Goal: Information Seeking & Learning: Learn about a topic

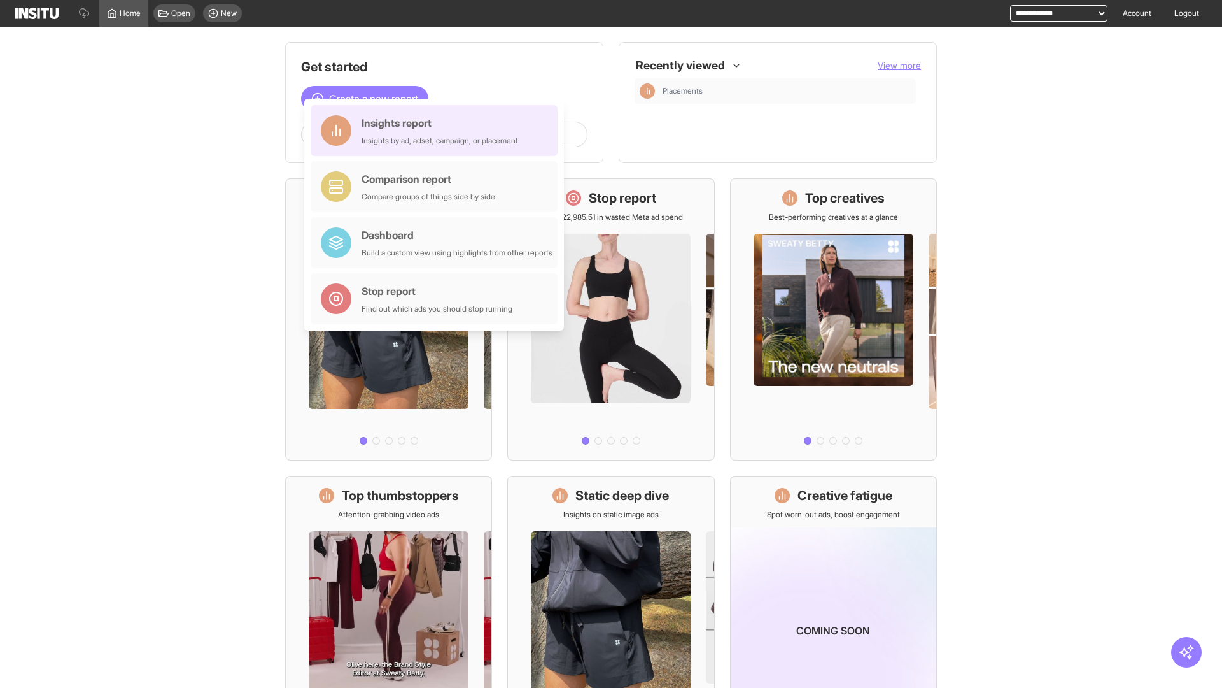
click at [437, 131] on div "Insights report Insights by ad, adset, campaign, or placement" at bounding box center [440, 130] width 157 height 31
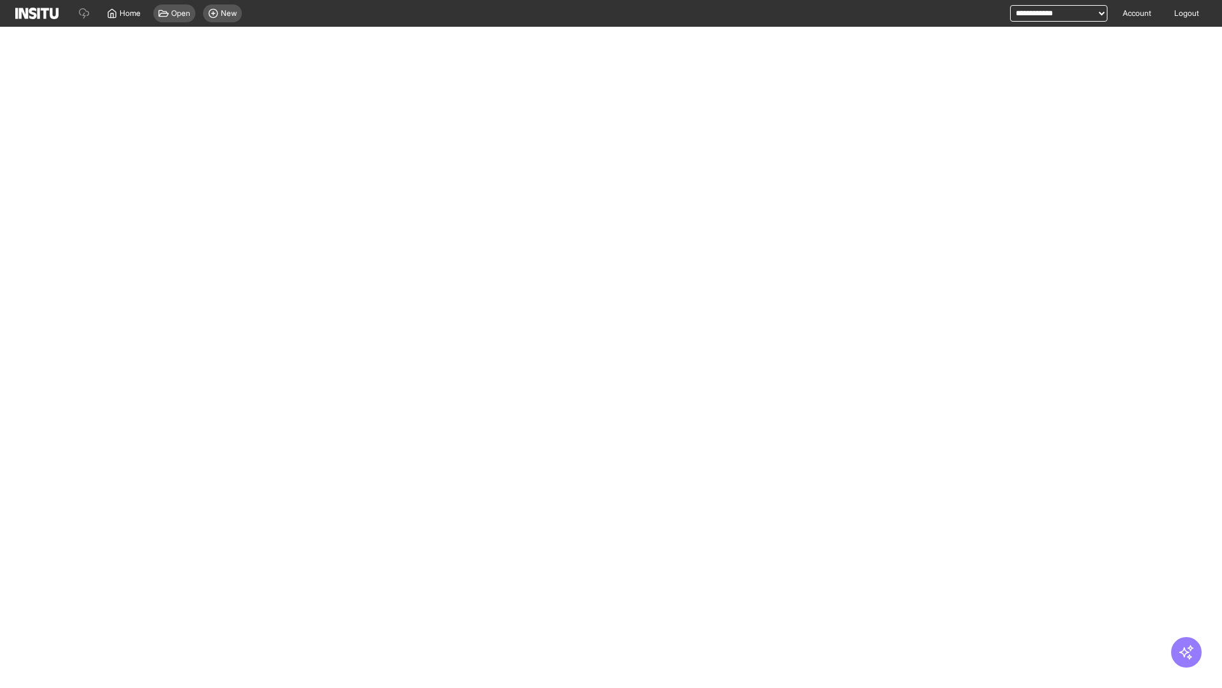
select select "**"
